Goal: Transaction & Acquisition: Subscribe to service/newsletter

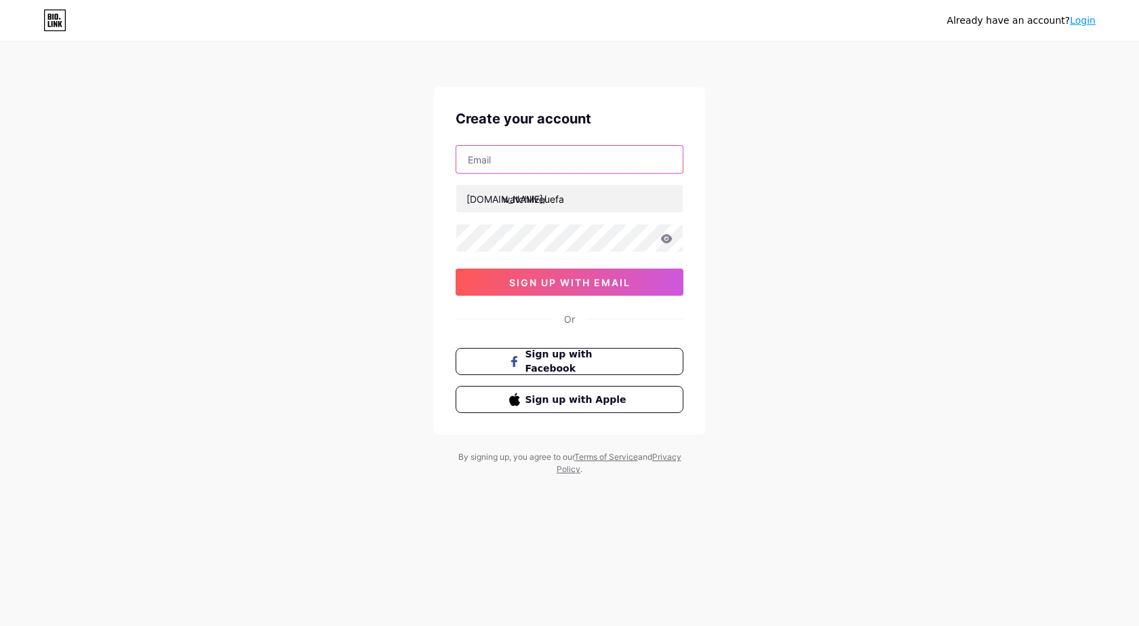
click at [501, 163] on input "text" at bounding box center [569, 159] width 226 height 27
paste input "[EMAIL_ADDRESS][DOMAIN_NAME]"
type input "[EMAIL_ADDRESS][DOMAIN_NAME]"
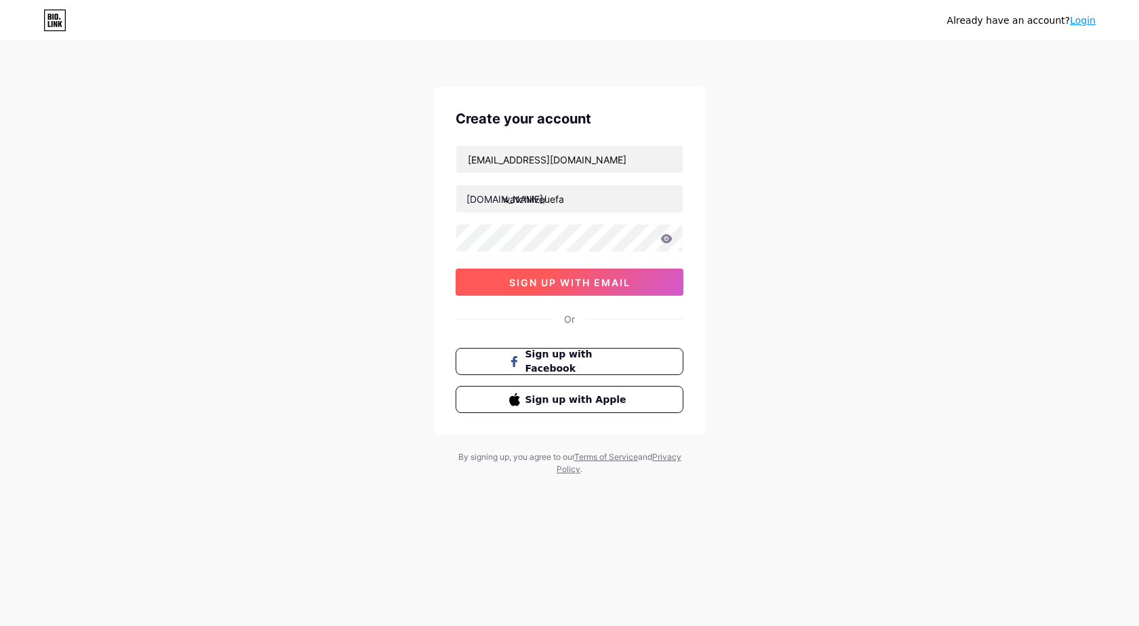
click at [524, 274] on button "sign up with email" at bounding box center [570, 281] width 228 height 27
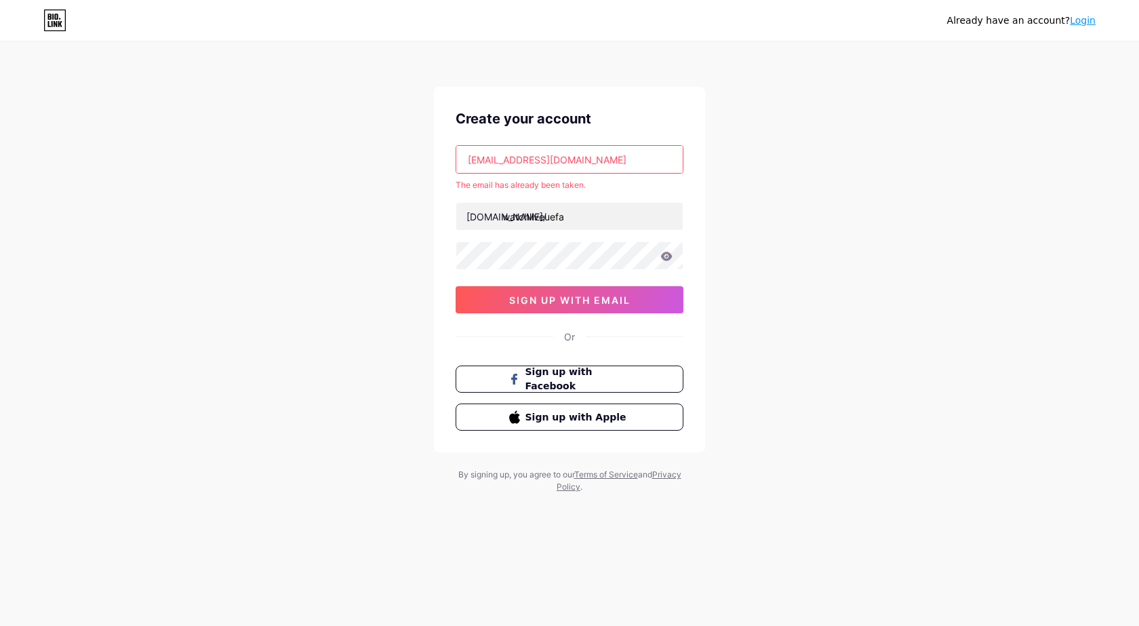
click at [626, 156] on input "[EMAIL_ADDRESS][DOMAIN_NAME]" at bounding box center [569, 159] width 226 height 27
drag, startPoint x: 1085, startPoint y: 22, endPoint x: 992, endPoint y: 22, distance: 92.9
click at [1085, 22] on link "Login" at bounding box center [1083, 20] width 26 height 11
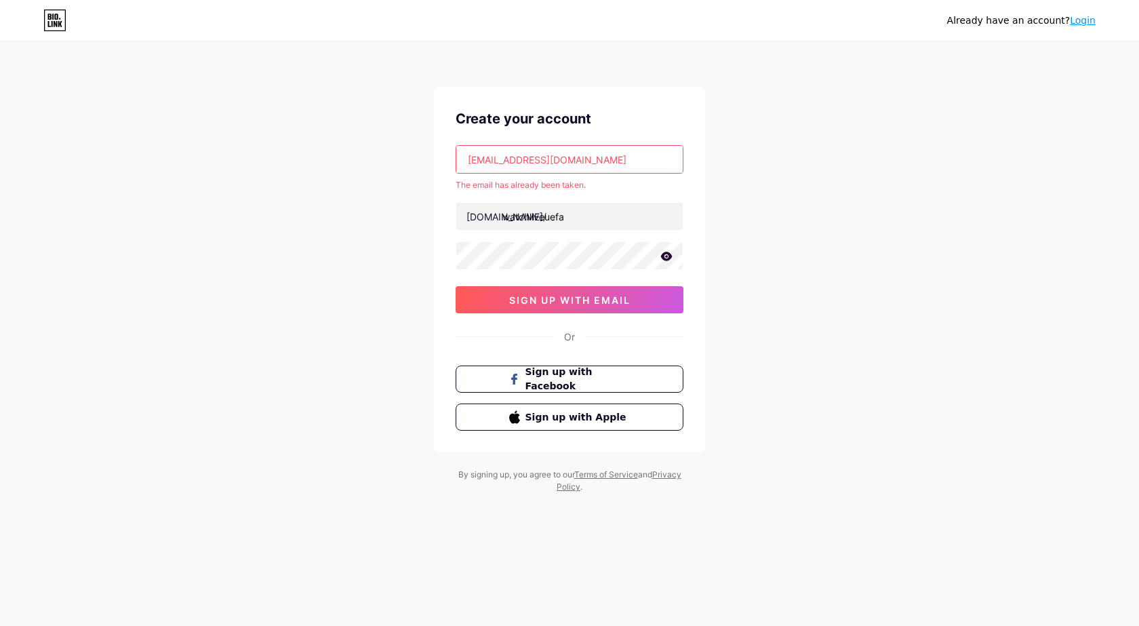
click at [531, 160] on input "[EMAIL_ADDRESS][DOMAIN_NAME]" at bounding box center [569, 159] width 226 height 27
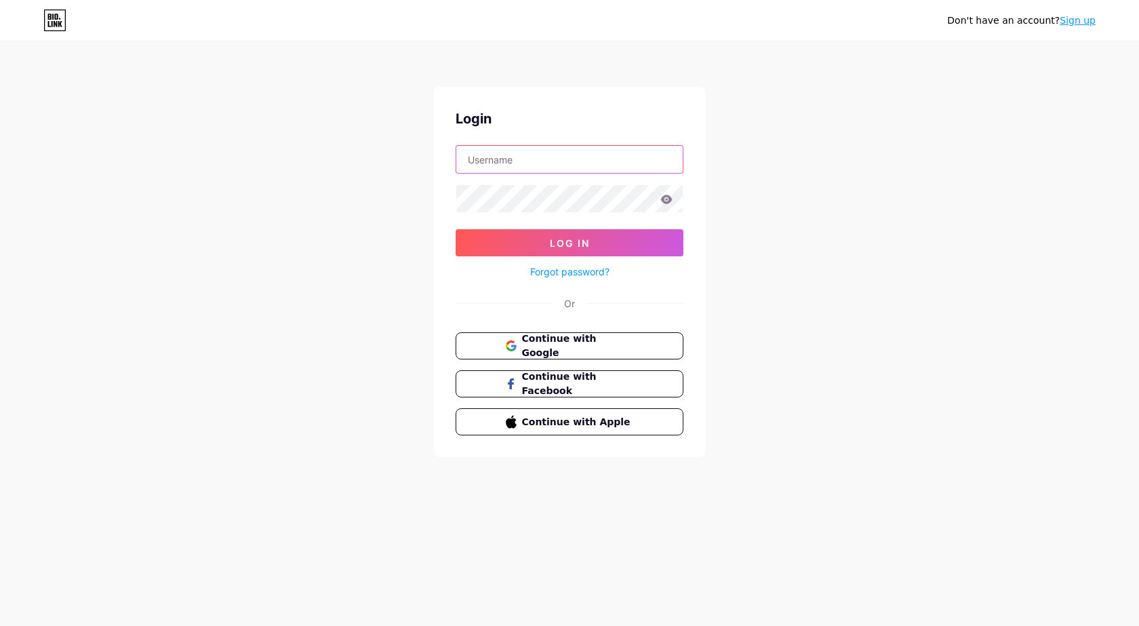
click at [563, 154] on input "text" at bounding box center [569, 159] width 226 height 27
paste input "[EMAIL_ADDRESS][DOMAIN_NAME]"
type input "[EMAIL_ADDRESS][DOMAIN_NAME]"
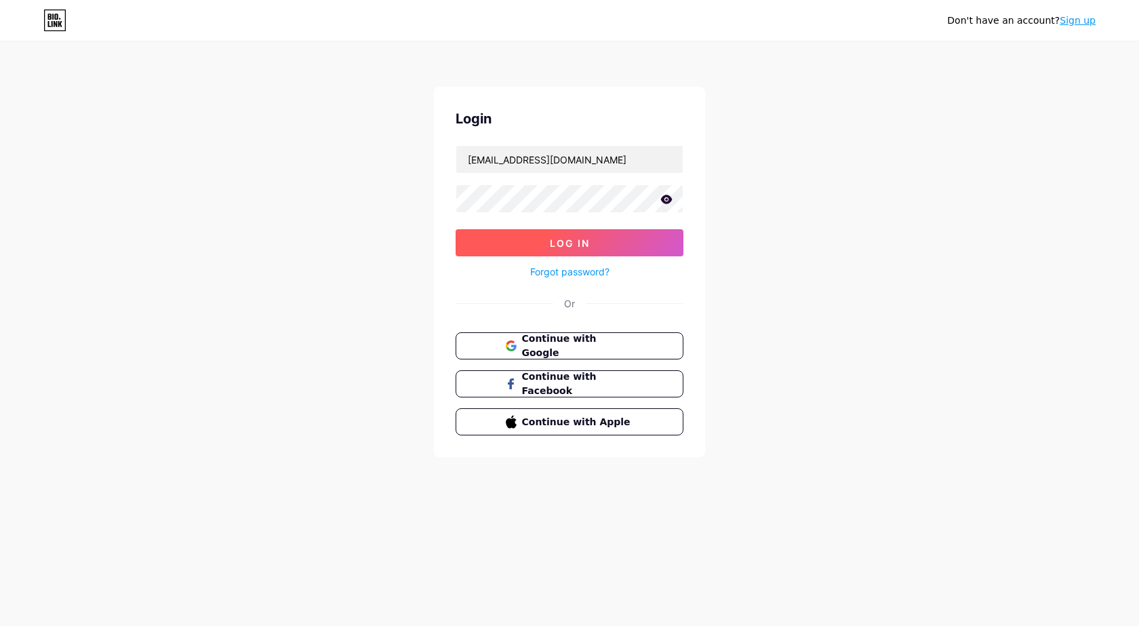
click at [575, 244] on span "Log In" at bounding box center [570, 243] width 40 height 12
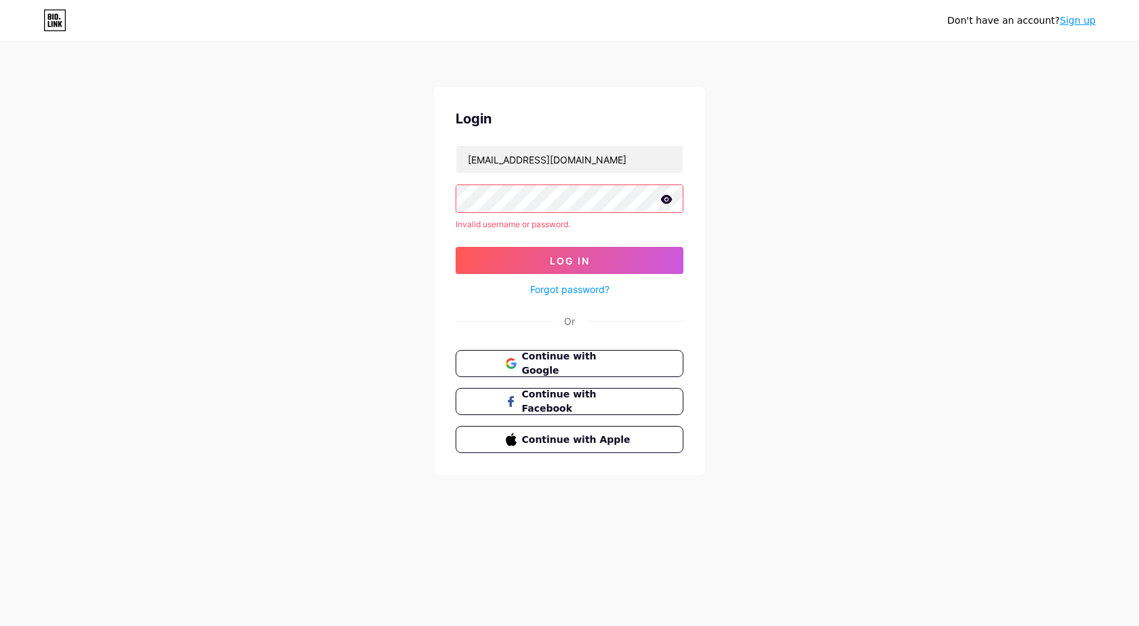
click at [573, 290] on link "Forgot password?" at bounding box center [569, 289] width 79 height 14
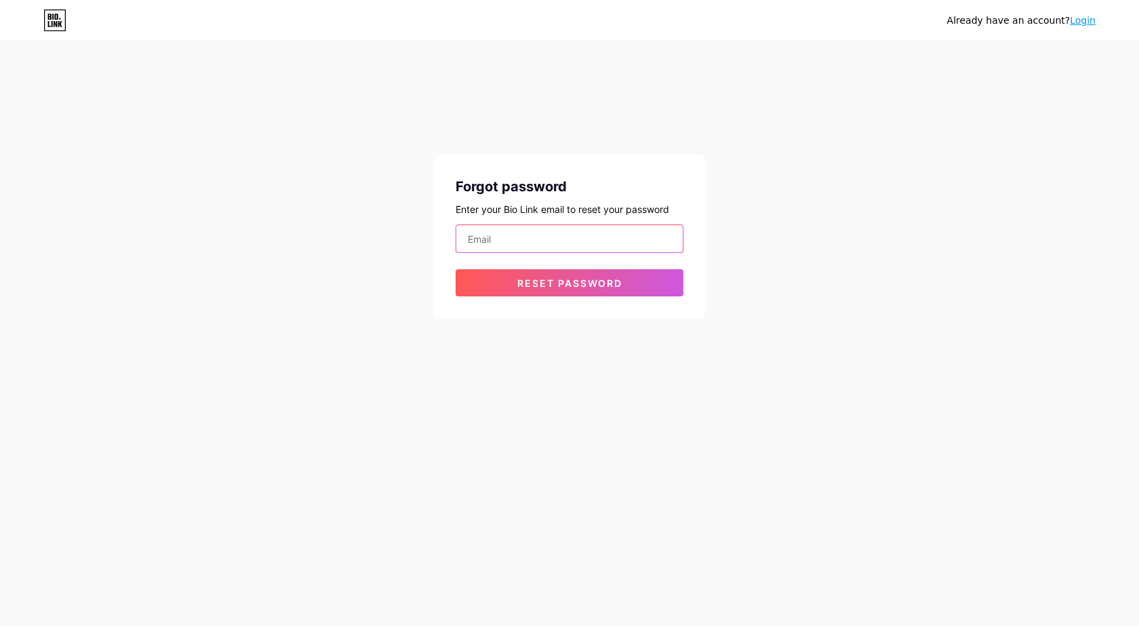
click at [538, 230] on input "email" at bounding box center [569, 238] width 226 height 27
paste input "[EMAIL_ADDRESS][DOMAIN_NAME]"
type input "[EMAIL_ADDRESS][DOMAIN_NAME]"
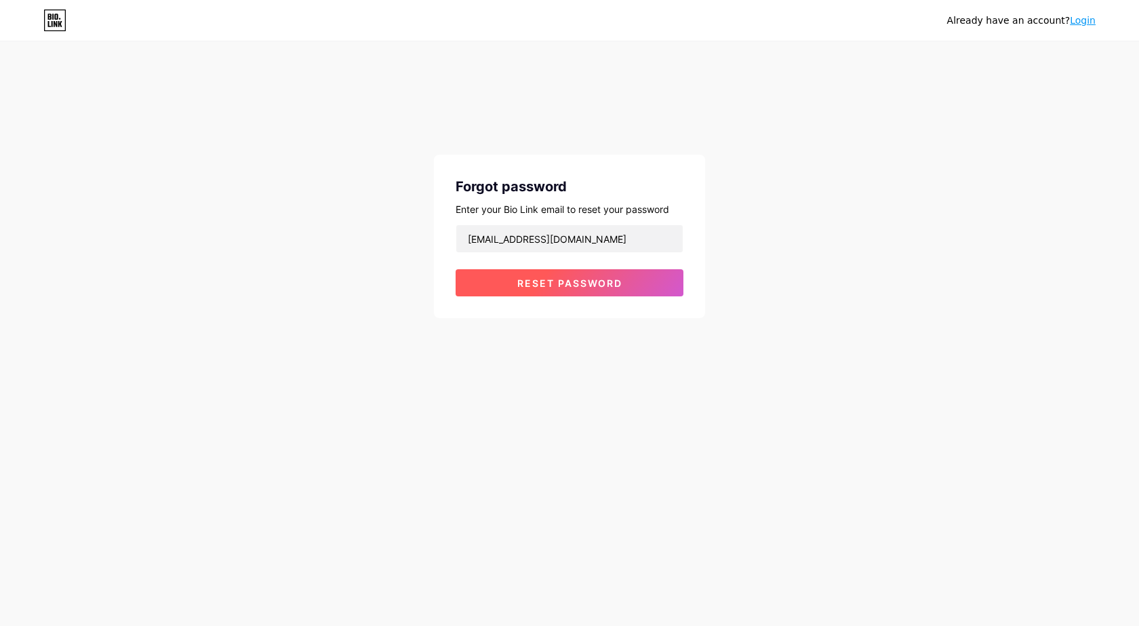
click at [539, 281] on span "Reset password" at bounding box center [569, 283] width 105 height 12
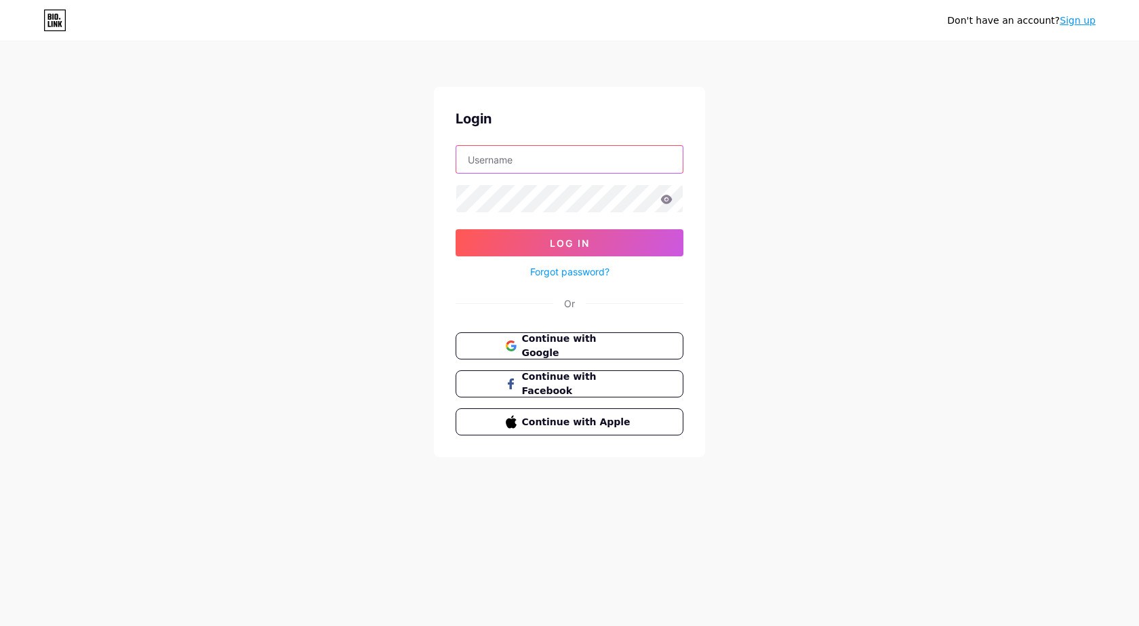
click at [537, 165] on input "text" at bounding box center [569, 159] width 226 height 27
paste input "[EMAIL_ADDRESS][DOMAIN_NAME]"
type input "[EMAIL_ADDRESS][DOMAIN_NAME]"
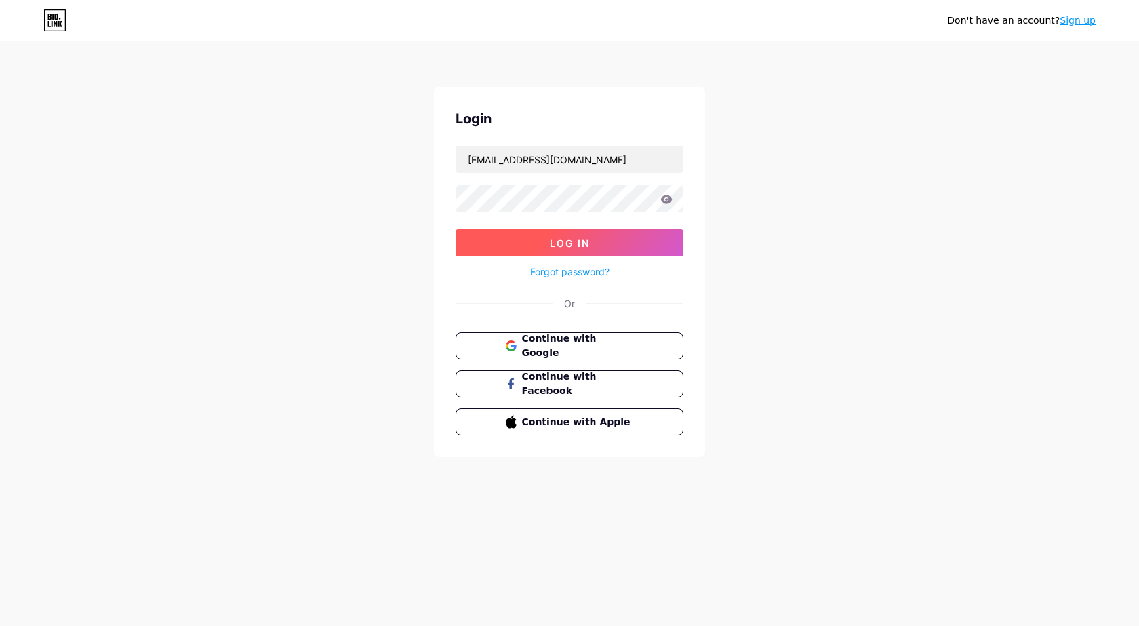
click at [550, 247] on span "Log In" at bounding box center [570, 243] width 40 height 12
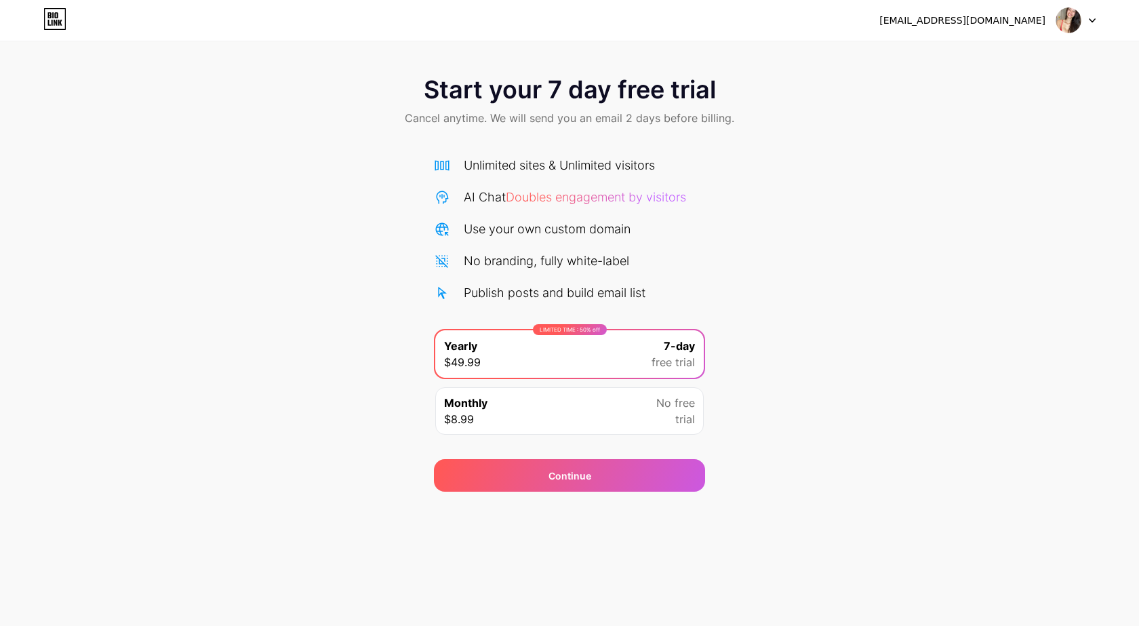
click at [512, 155] on div "Unlimited sites & Unlimited visitors AI Chat Doubles engagement by visitors Use…" at bounding box center [569, 292] width 271 height 300
click at [1095, 19] on icon at bounding box center [1091, 20] width 5 height 3
click at [406, 194] on div "Start your 7 day free trial Cancel anytime. We will send you an email 2 days be…" at bounding box center [569, 276] width 1139 height 429
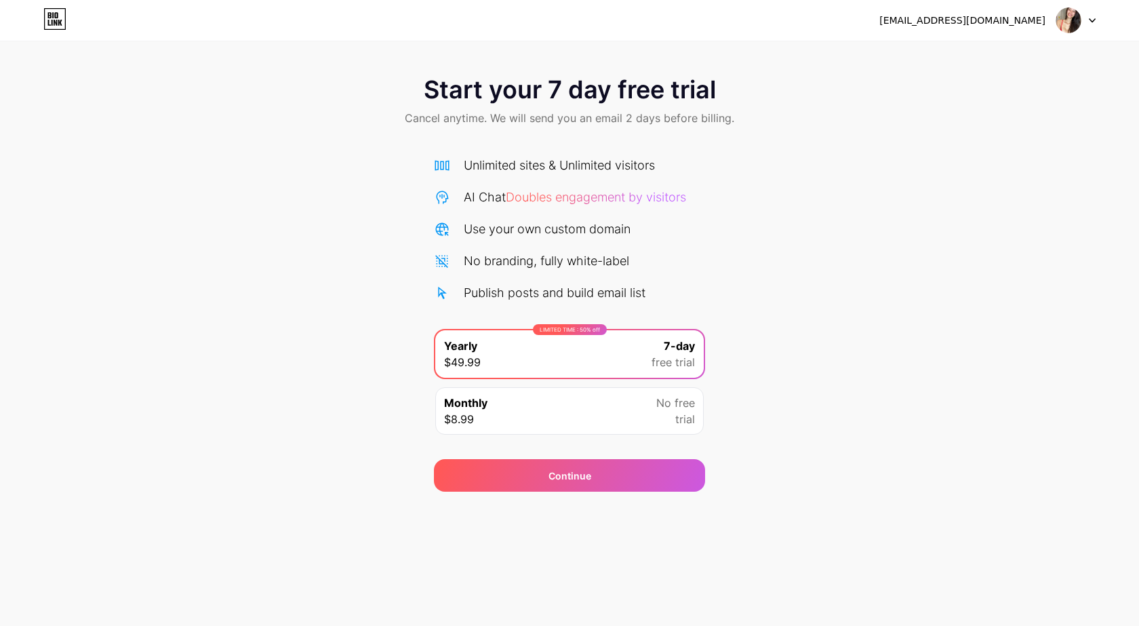
click at [606, 405] on div "Monthly $8.99 No free trial" at bounding box center [569, 410] width 268 height 47
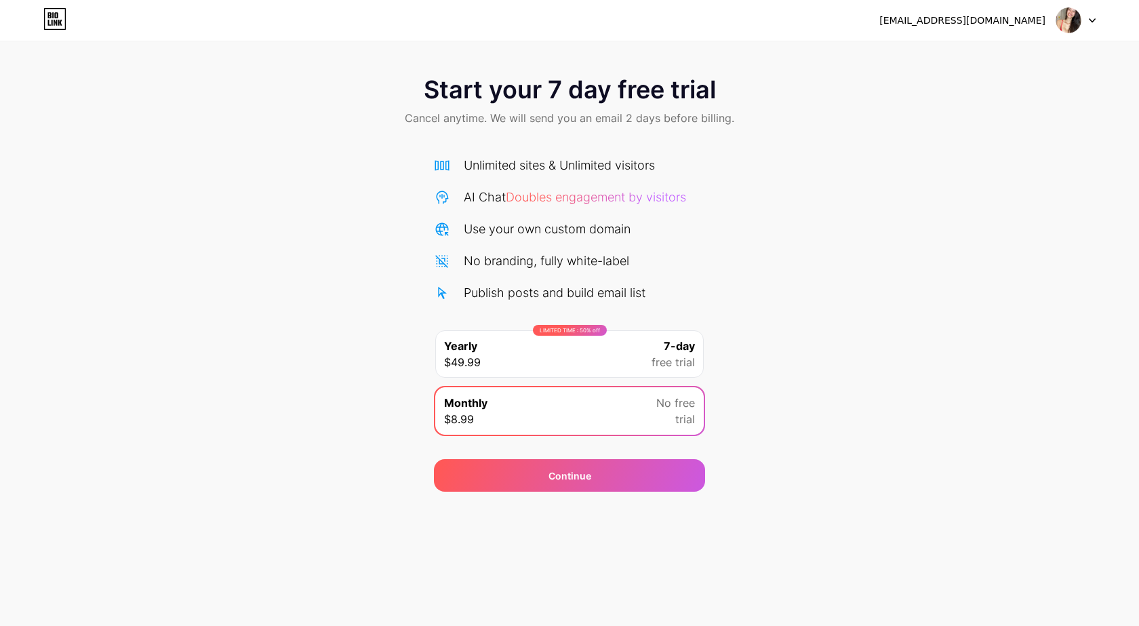
click at [618, 344] on div "LIMITED TIME : 50% off Yearly $49.99 7-day free trial" at bounding box center [569, 353] width 268 height 47
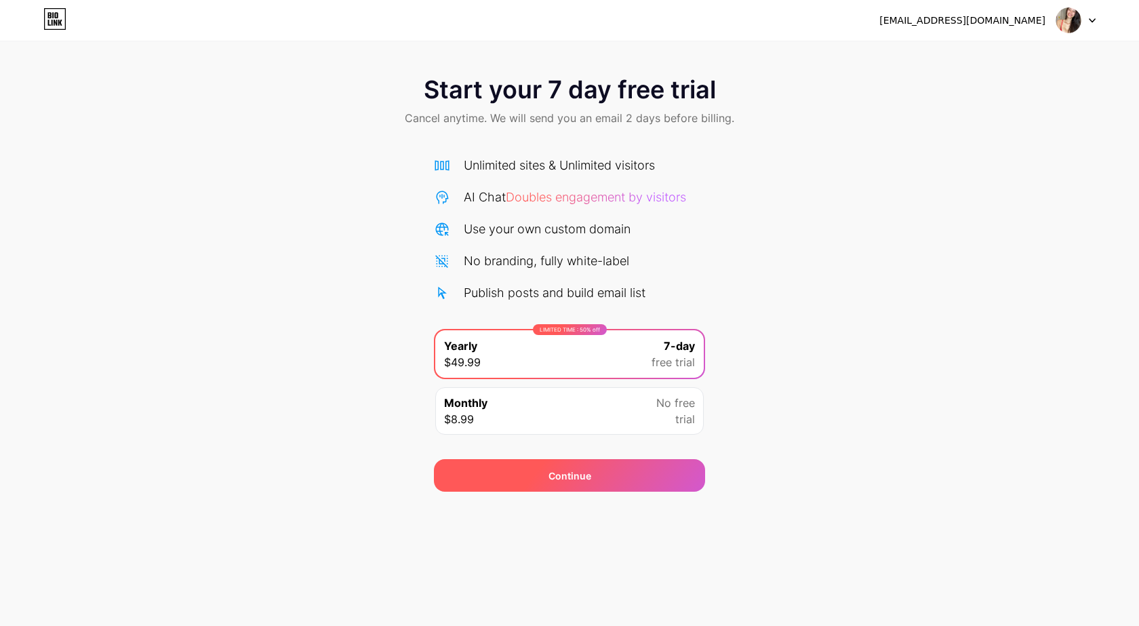
click at [595, 474] on div "Continue" at bounding box center [569, 475] width 271 height 33
